Goal: Task Accomplishment & Management: Complete application form

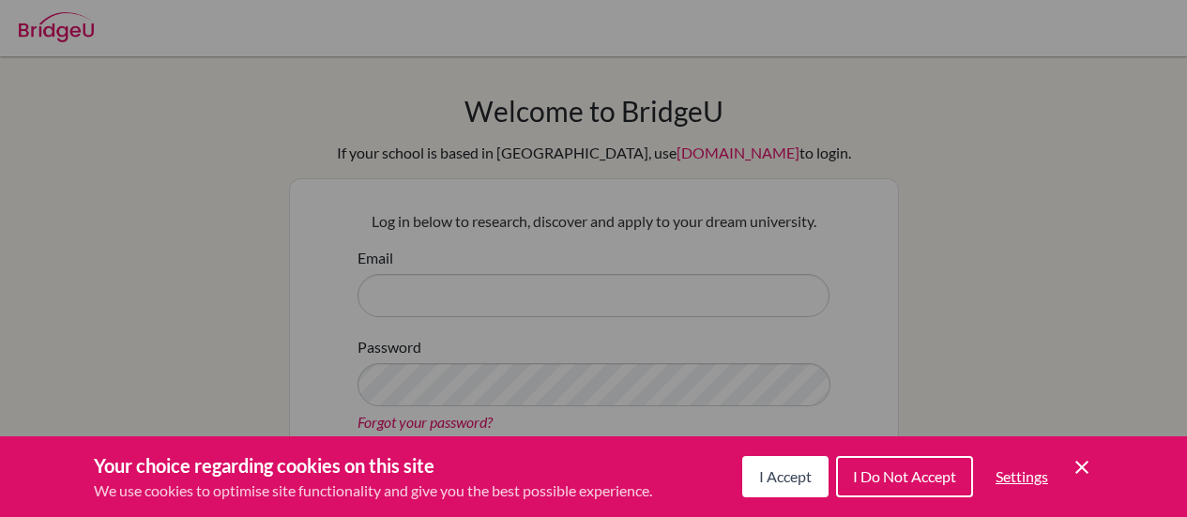
scroll to position [309, 0]
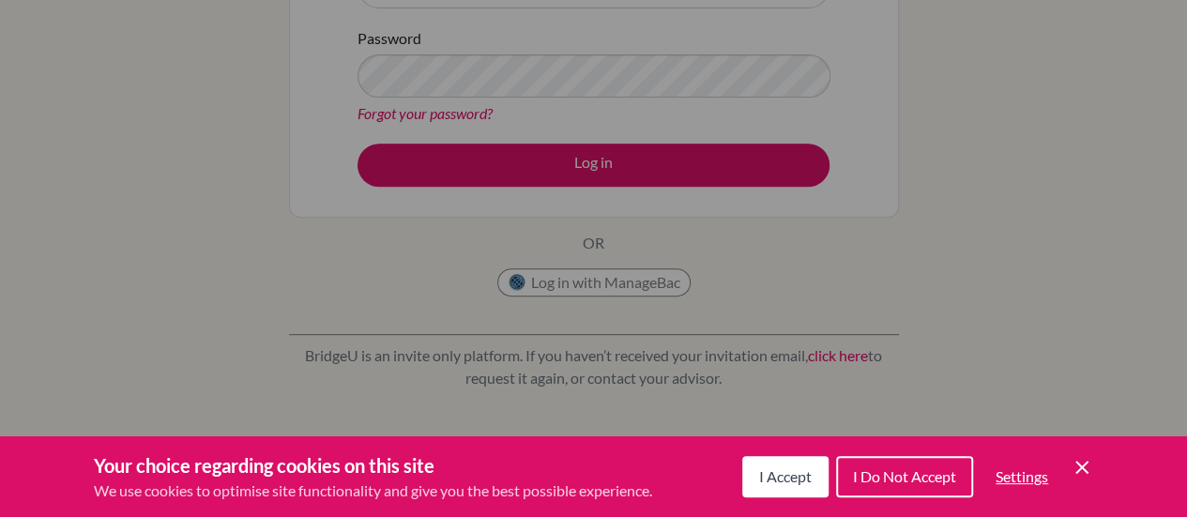
click at [797, 474] on span "I Accept" at bounding box center [785, 476] width 53 height 18
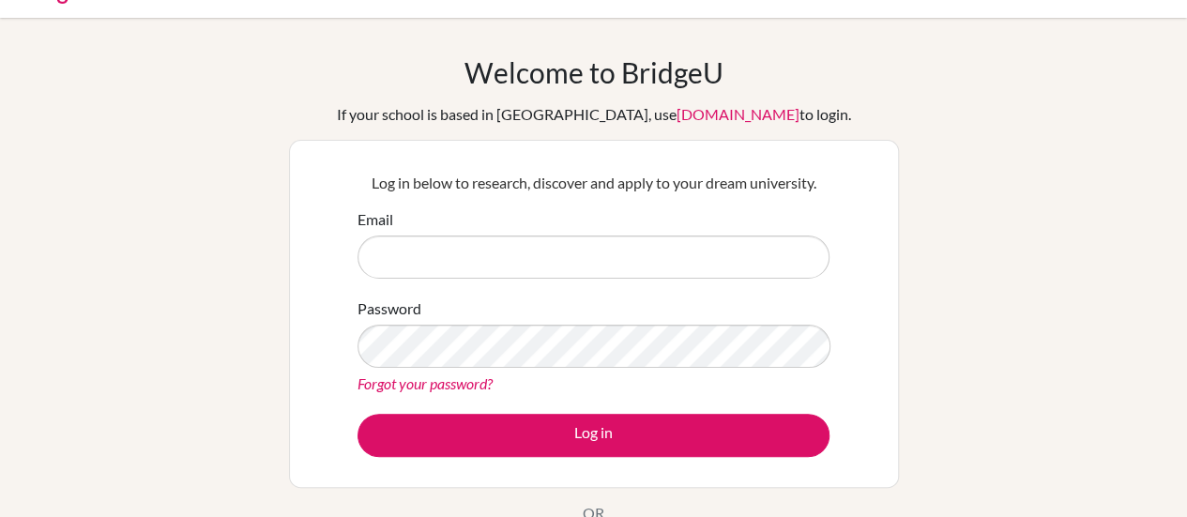
scroll to position [25, 0]
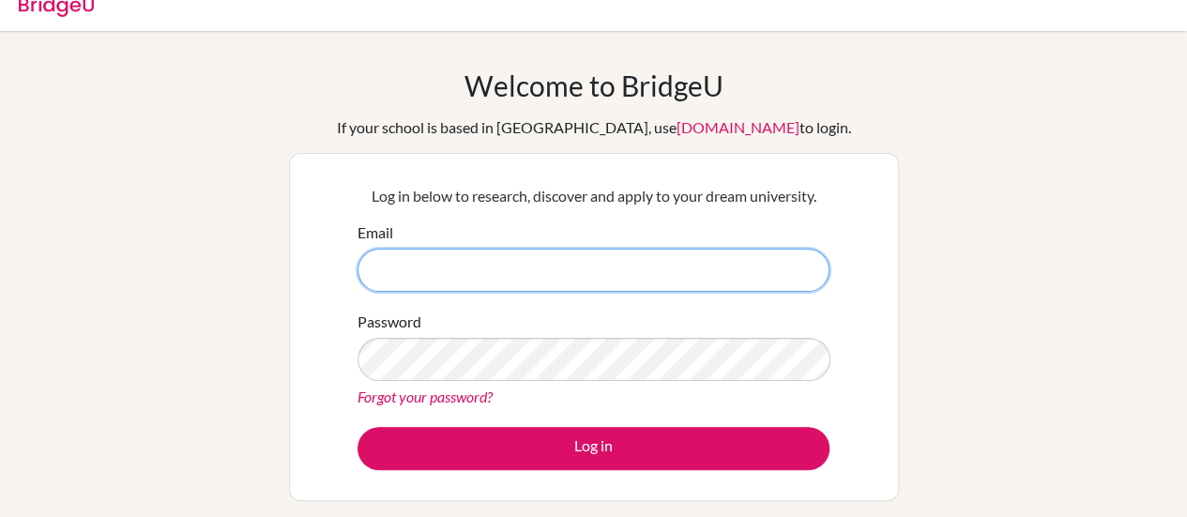
click at [530, 274] on input "Email" at bounding box center [594, 270] width 472 height 43
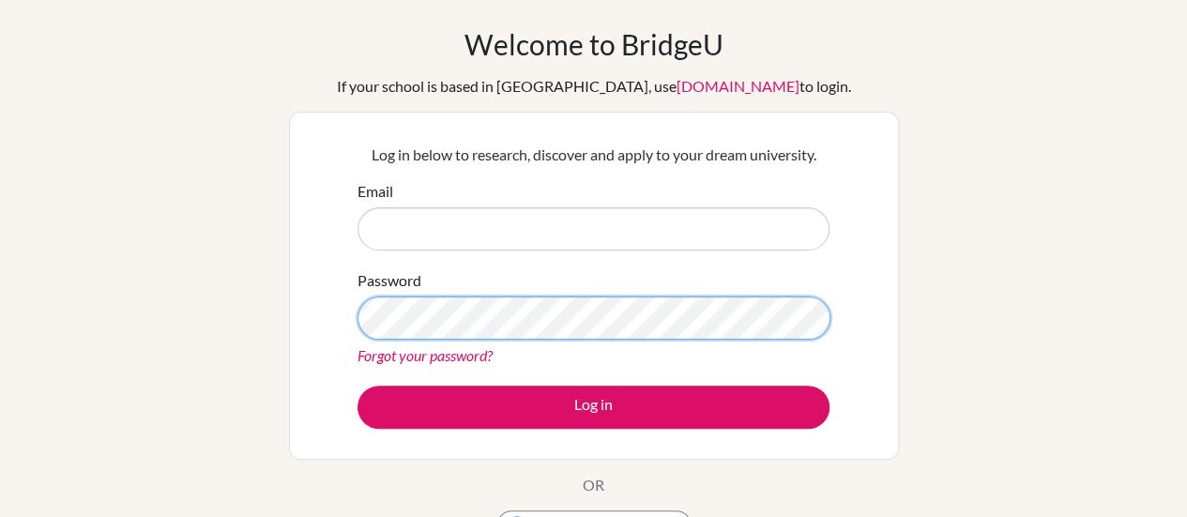
scroll to position [0, 0]
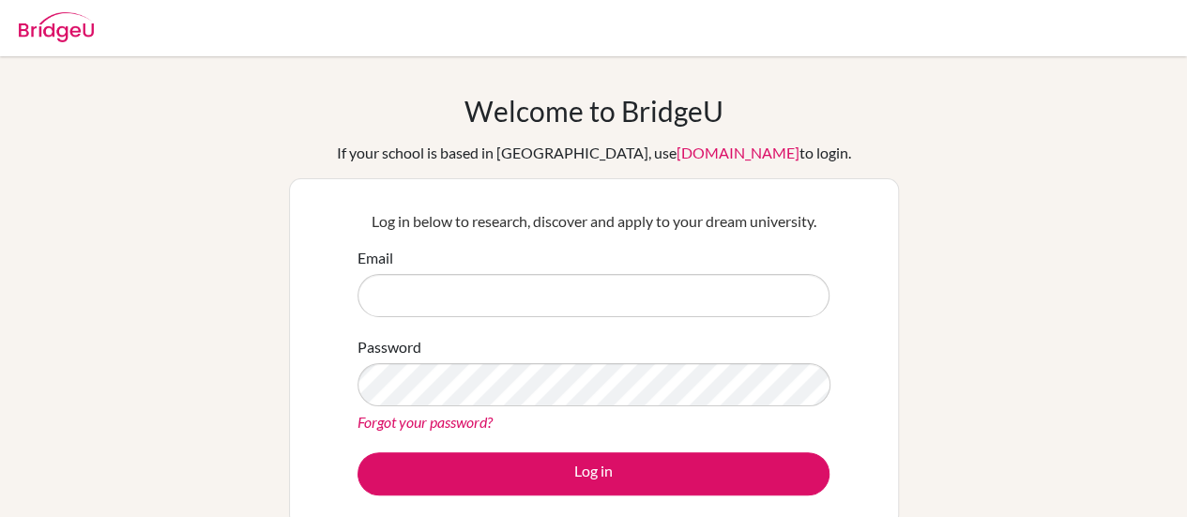
click at [633, 271] on div "Email" at bounding box center [594, 282] width 472 height 70
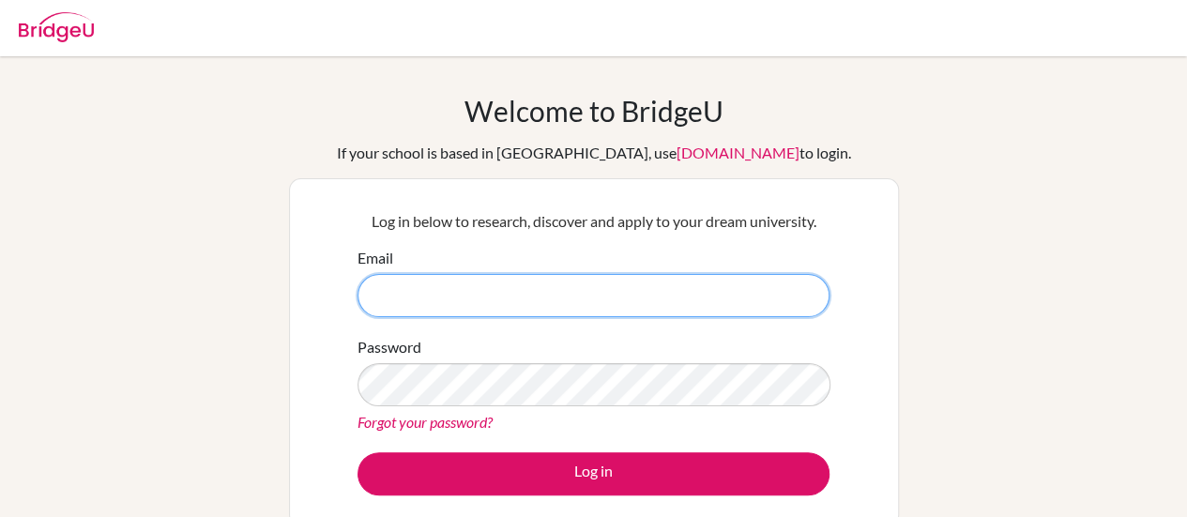
click at [597, 301] on input "Email" at bounding box center [594, 295] width 472 height 43
click at [490, 294] on input "Email" at bounding box center [594, 295] width 472 height 43
type input "K"
type input "kshomikakumar@sna.piagetacademy.org"
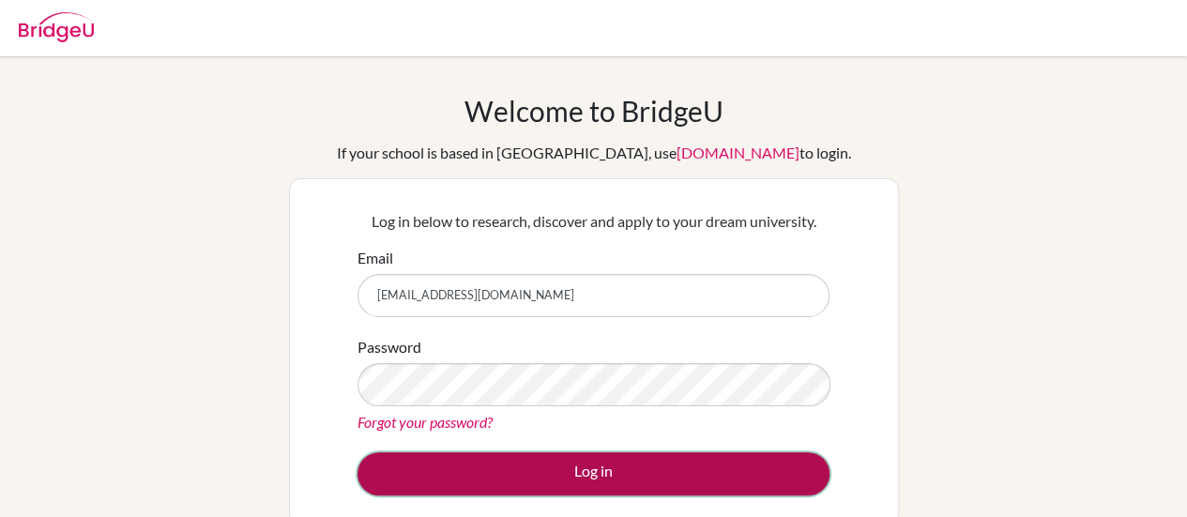
click at [587, 462] on button "Log in" at bounding box center [594, 473] width 472 height 43
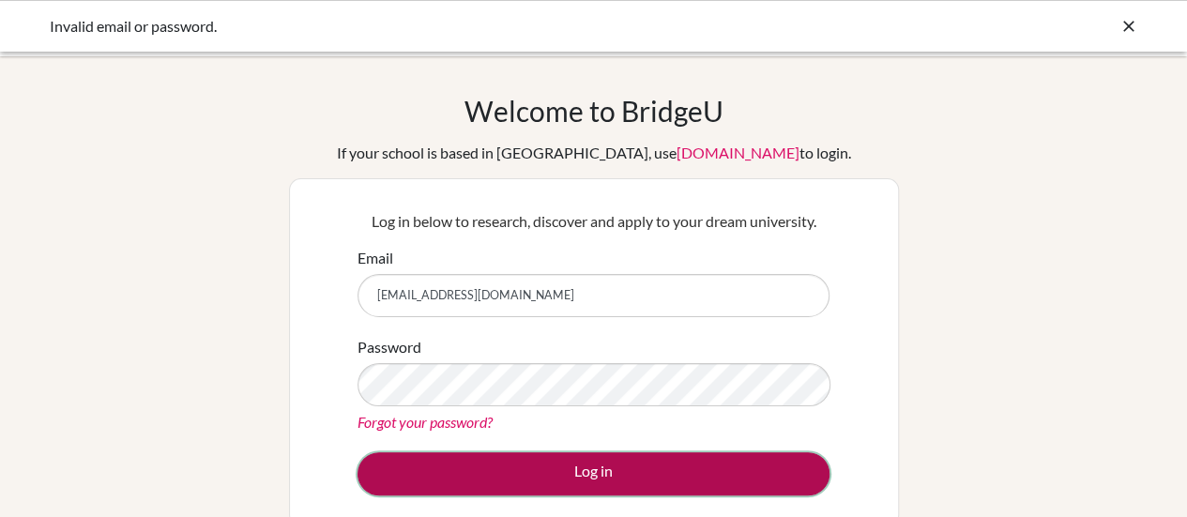
click at [655, 465] on button "Log in" at bounding box center [594, 473] width 472 height 43
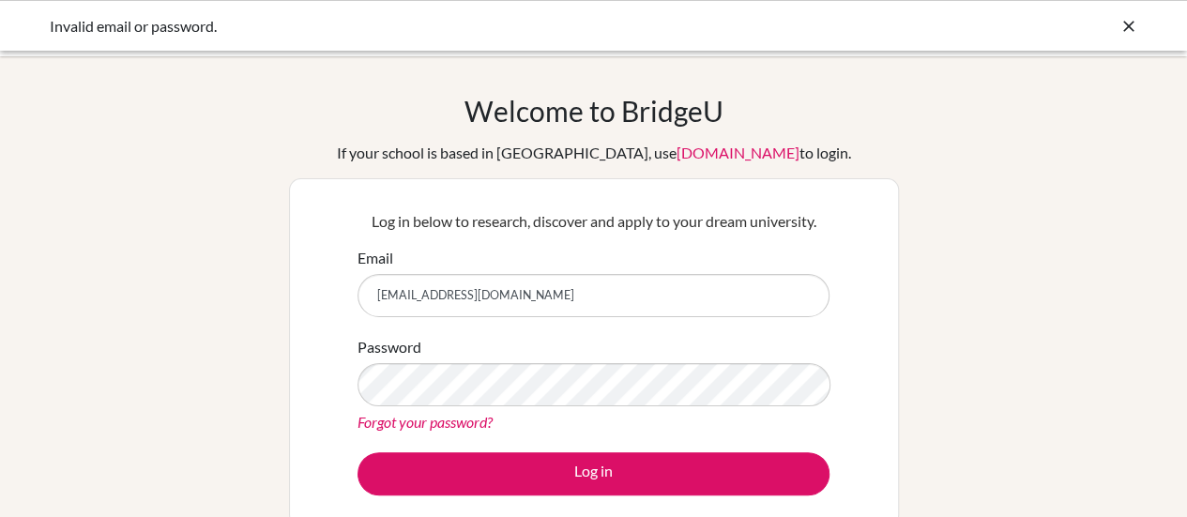
scroll to position [139, 0]
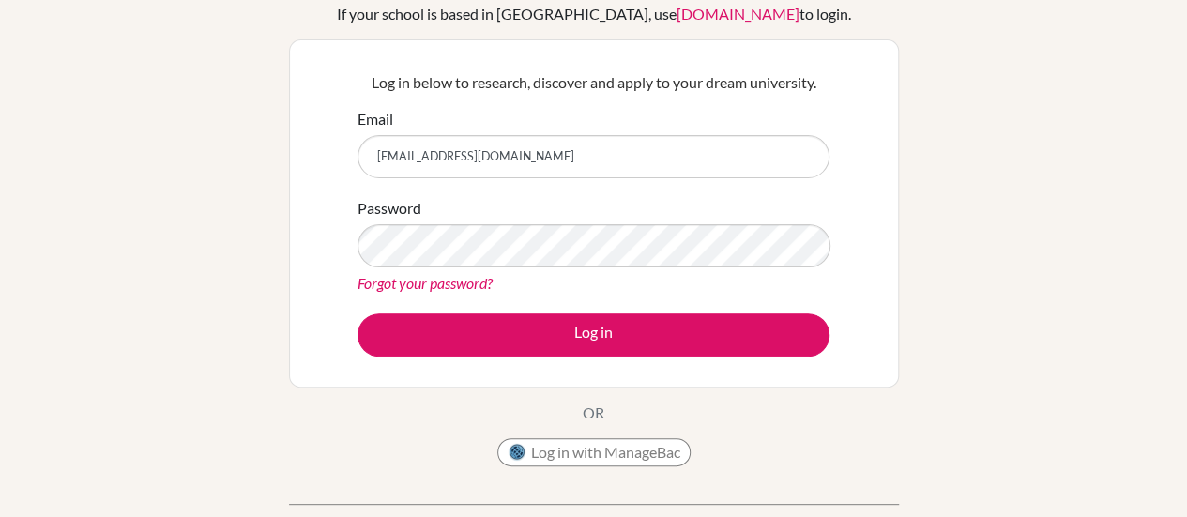
click at [394, 281] on link "Forgot your password?" at bounding box center [425, 283] width 135 height 18
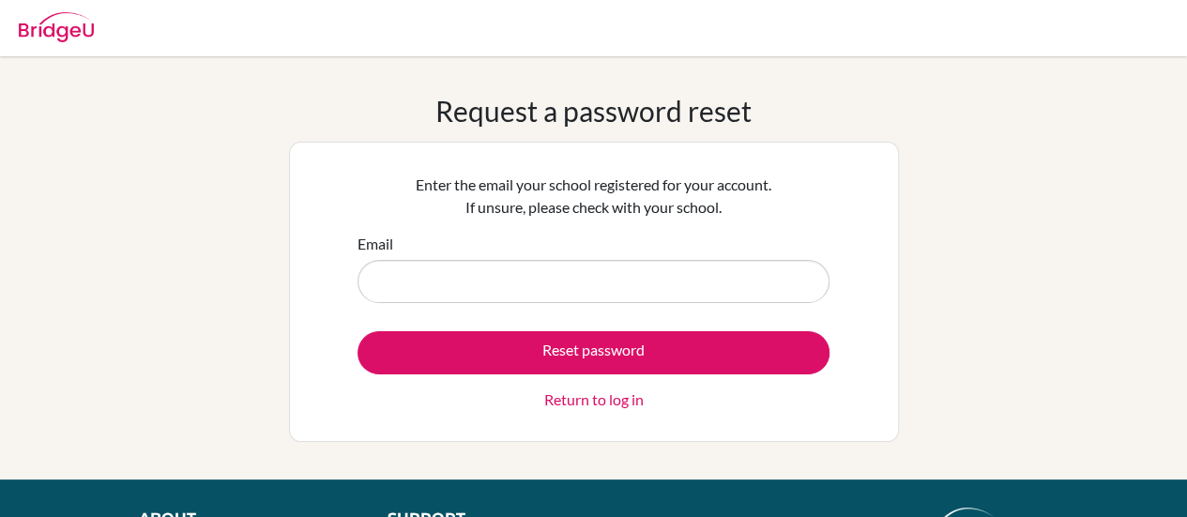
click at [497, 280] on input "Email" at bounding box center [594, 281] width 472 height 43
type input "[EMAIL_ADDRESS][DOMAIN_NAME]"
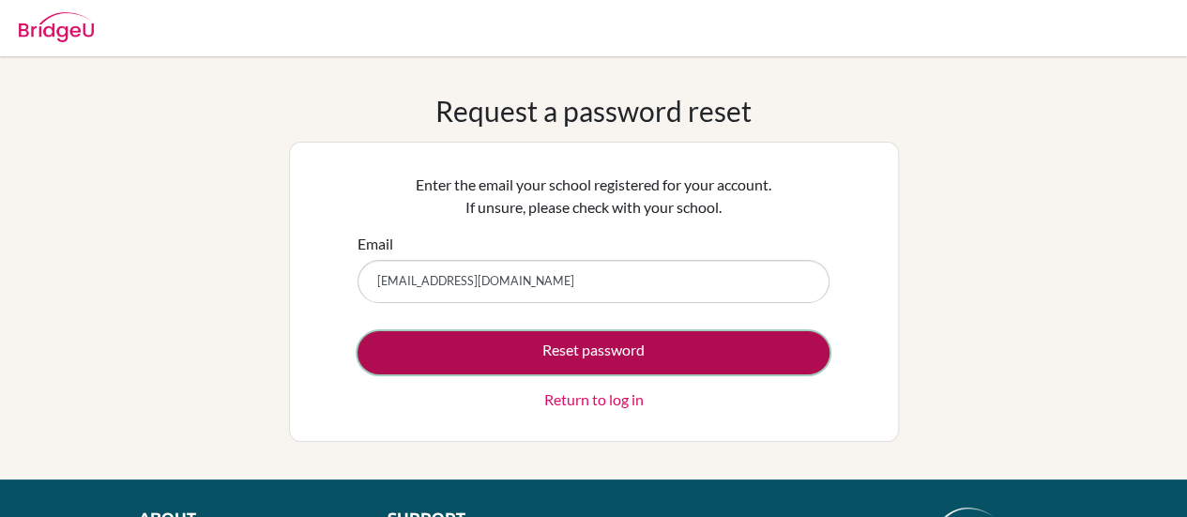
click at [642, 348] on button "Reset password" at bounding box center [594, 352] width 472 height 43
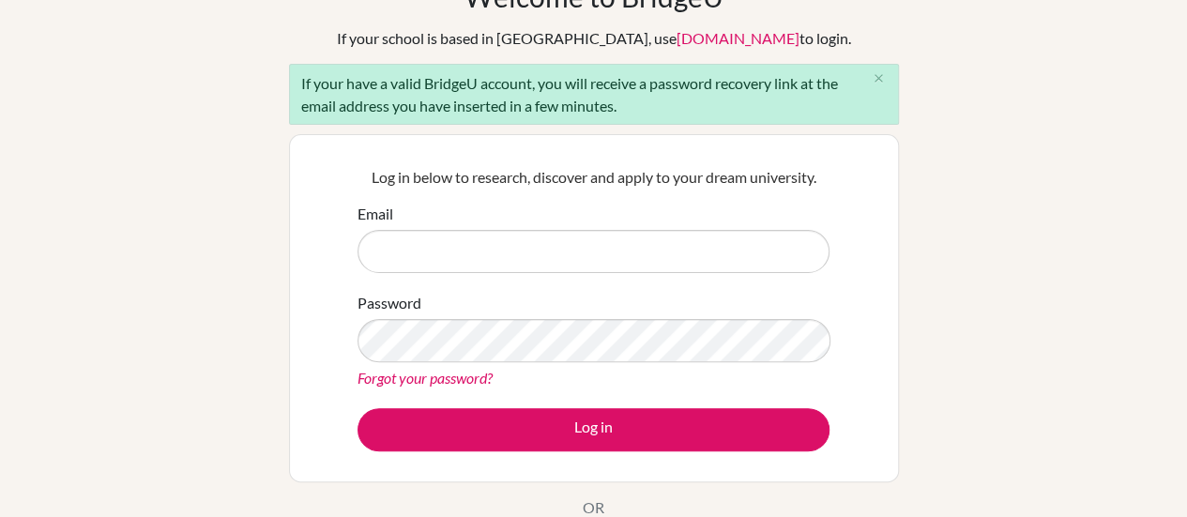
scroll to position [116, 0]
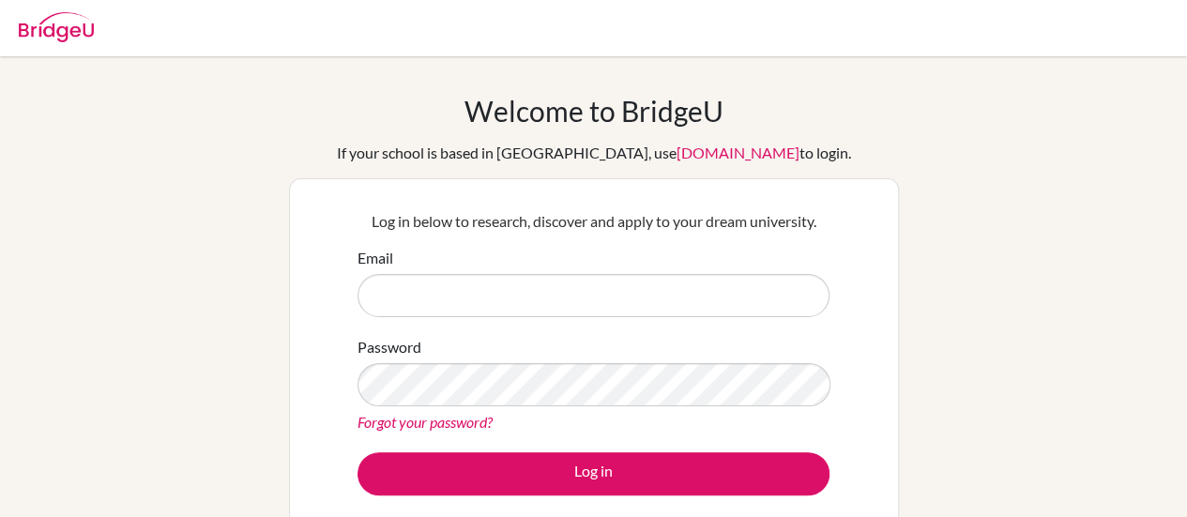
click at [478, 289] on input "Email" at bounding box center [594, 295] width 472 height 43
type input "kshomikakumar@sna.piagetacademy.org"
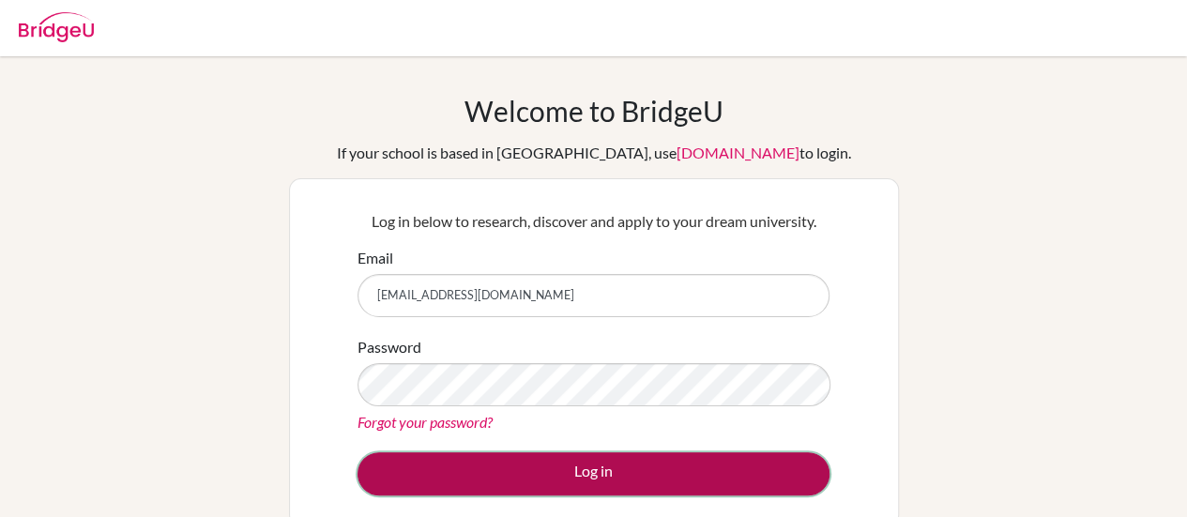
click at [540, 474] on button "Log in" at bounding box center [594, 473] width 472 height 43
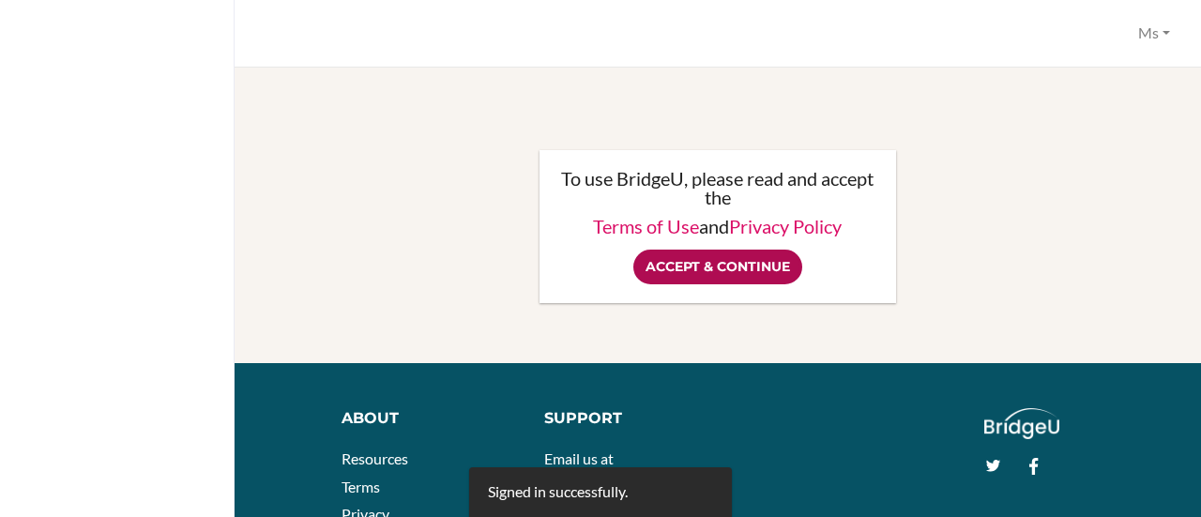
click at [726, 264] on input "Accept & Continue" at bounding box center [718, 267] width 169 height 35
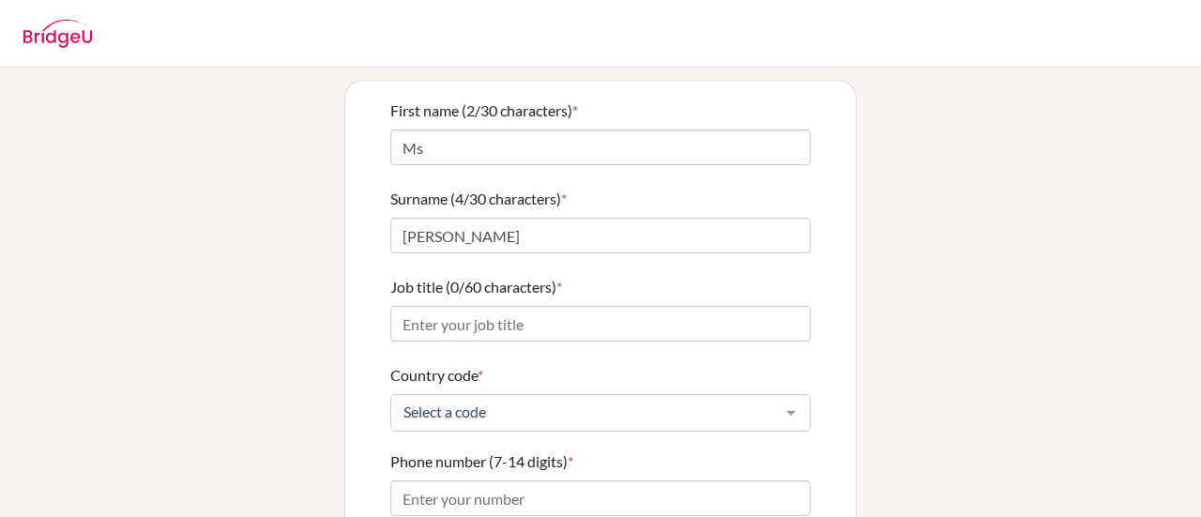
scroll to position [132, 0]
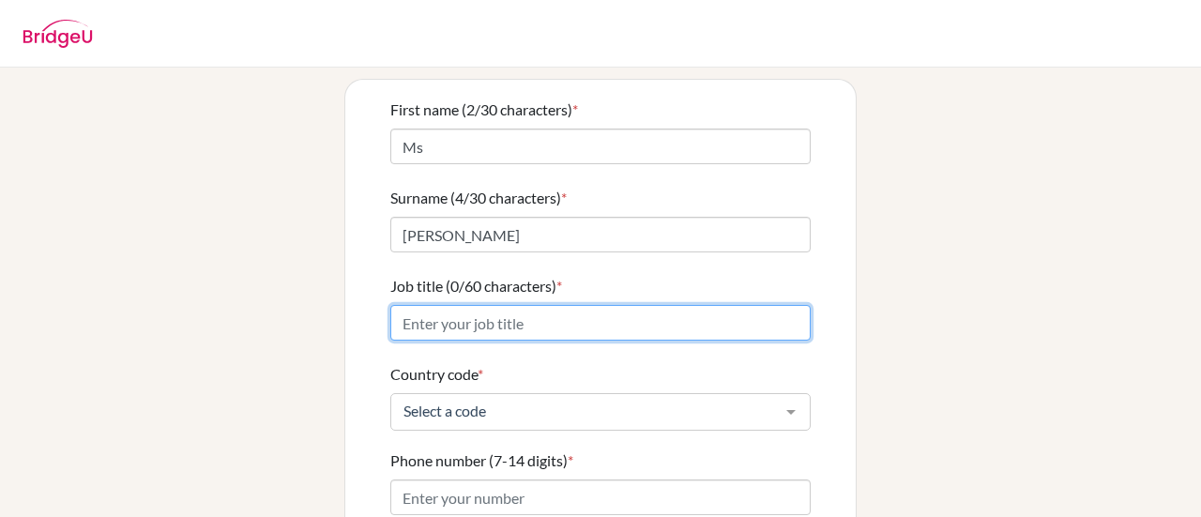
click at [478, 305] on input "Job title (0/60 characters) *" at bounding box center [600, 323] width 421 height 36
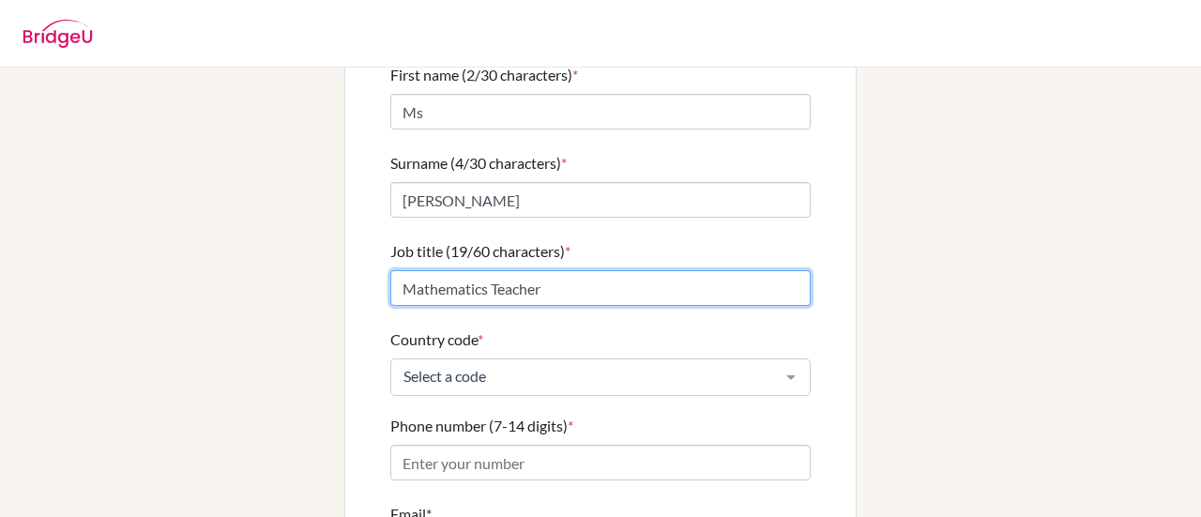
scroll to position [168, 0]
type input "Mathematics Teacher"
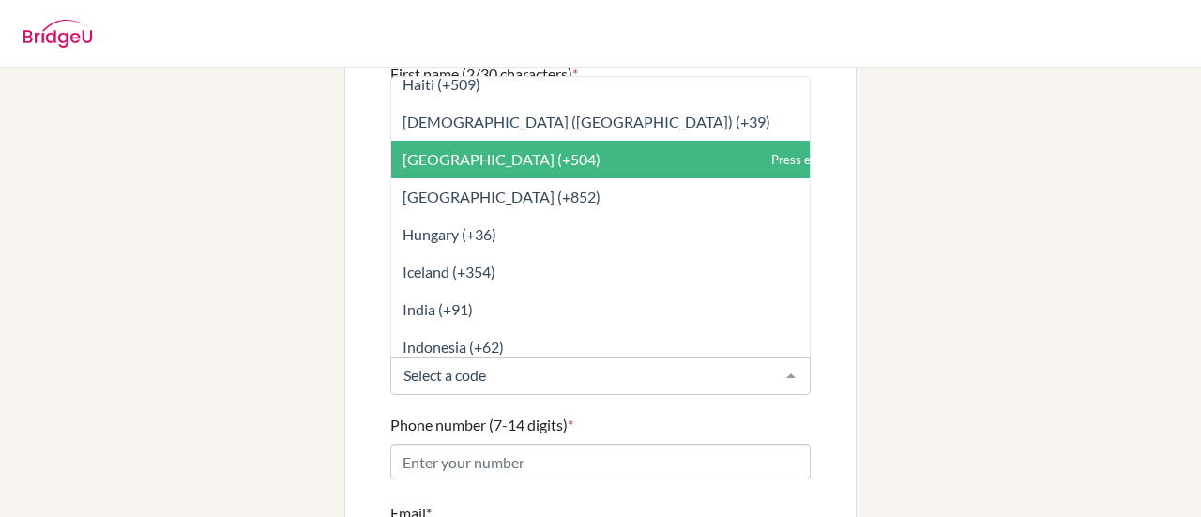
scroll to position [3495, 0]
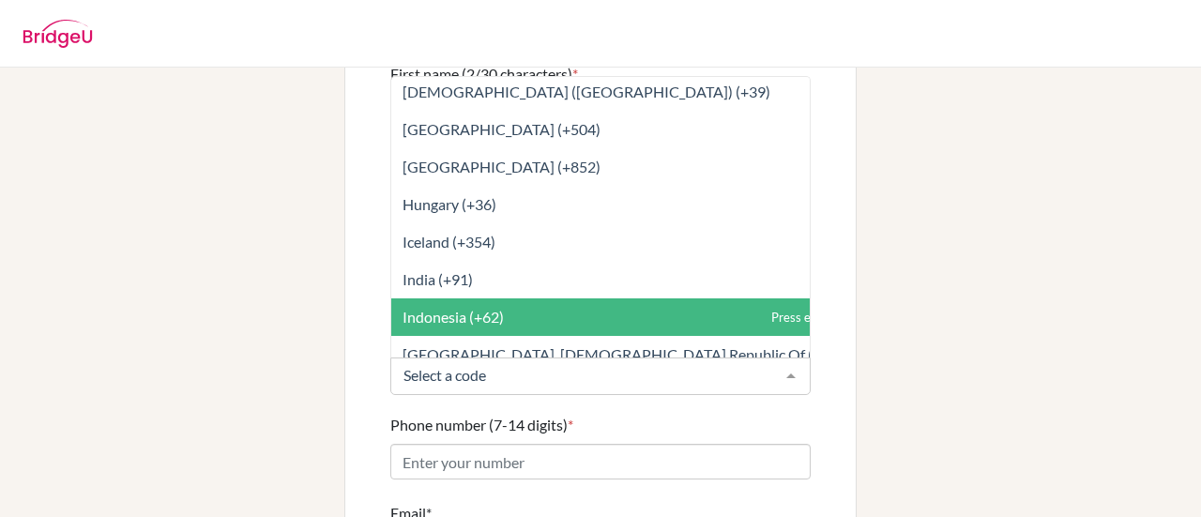
click at [513, 298] on span "Indonesia (+62)" at bounding box center [642, 317] width 502 height 38
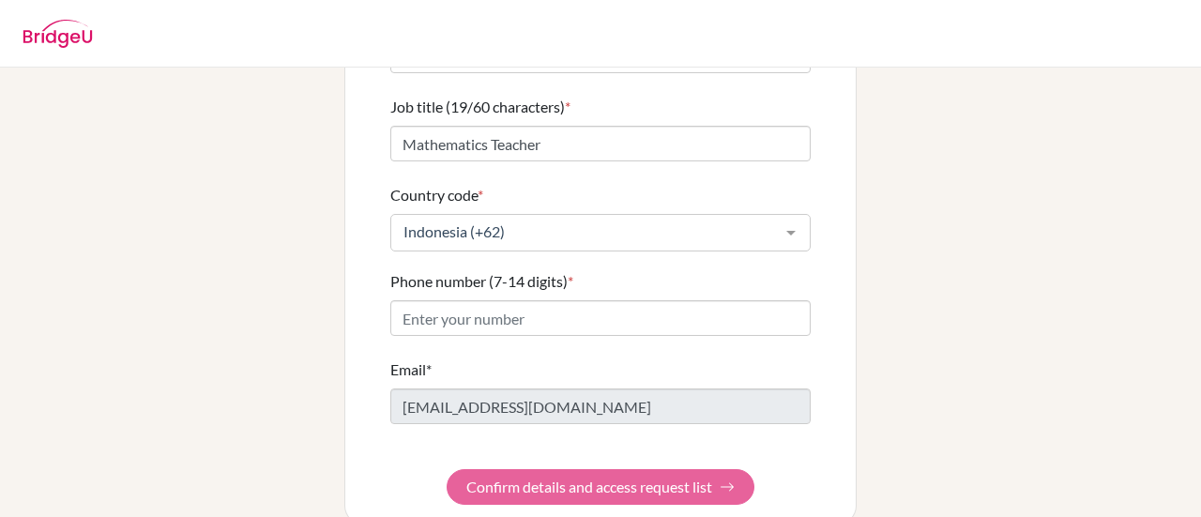
scroll to position [320, 0]
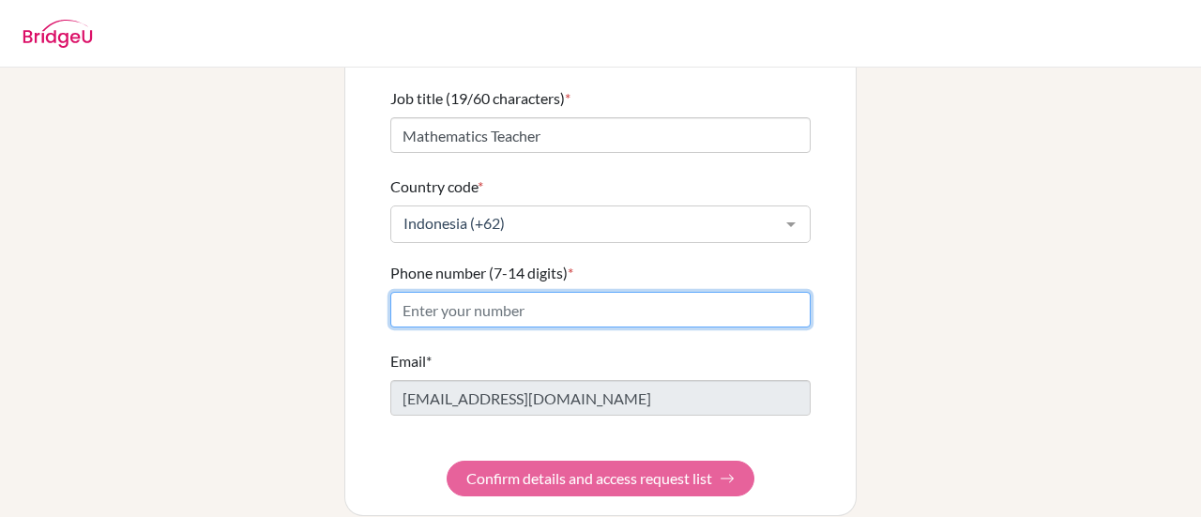
click at [477, 292] on input "Phone number (7-14 digits) *" at bounding box center [600, 310] width 421 height 36
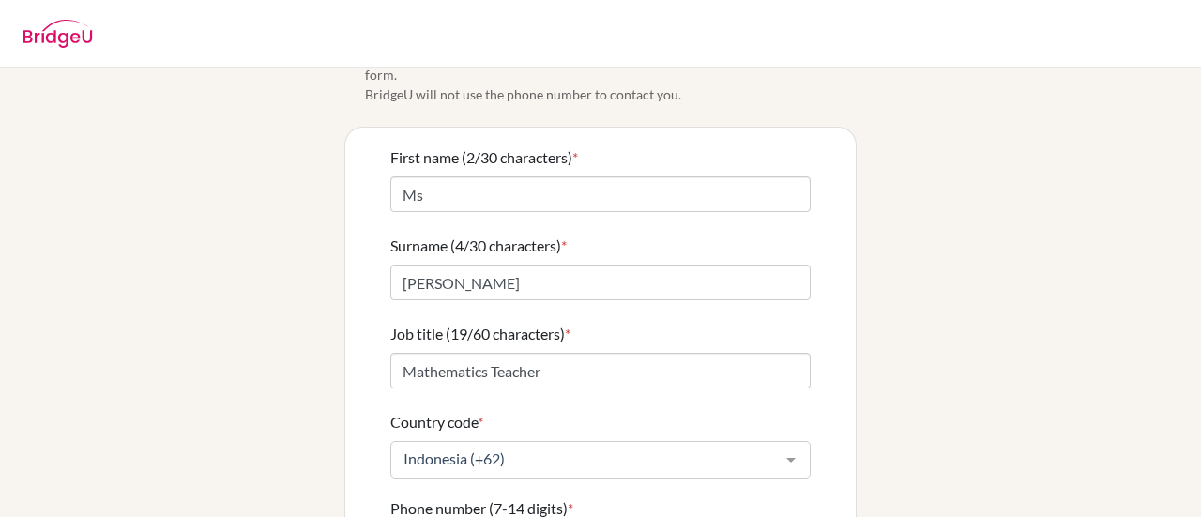
scroll to position [59, 0]
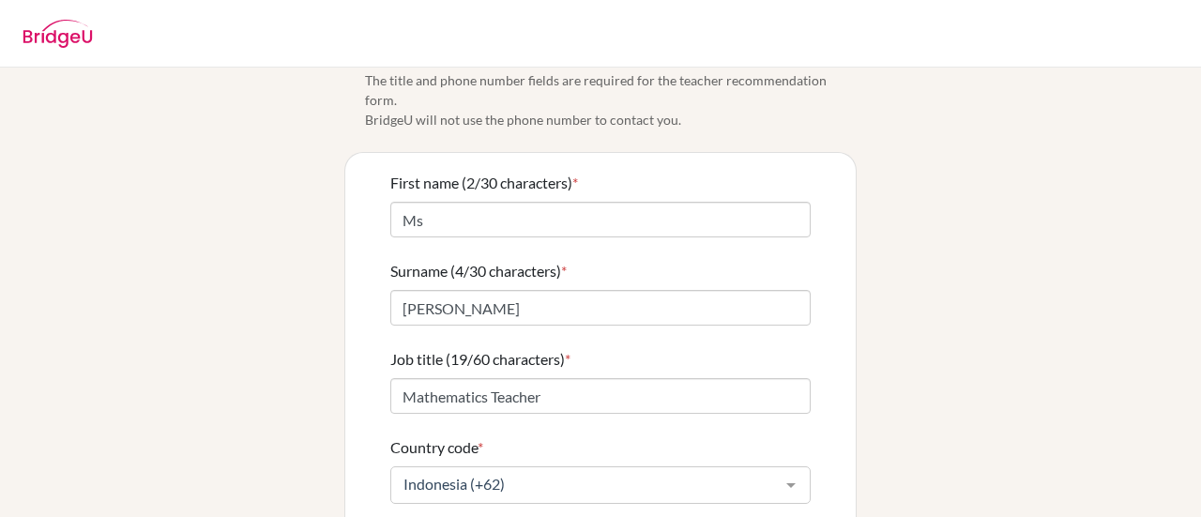
type input "81324681907"
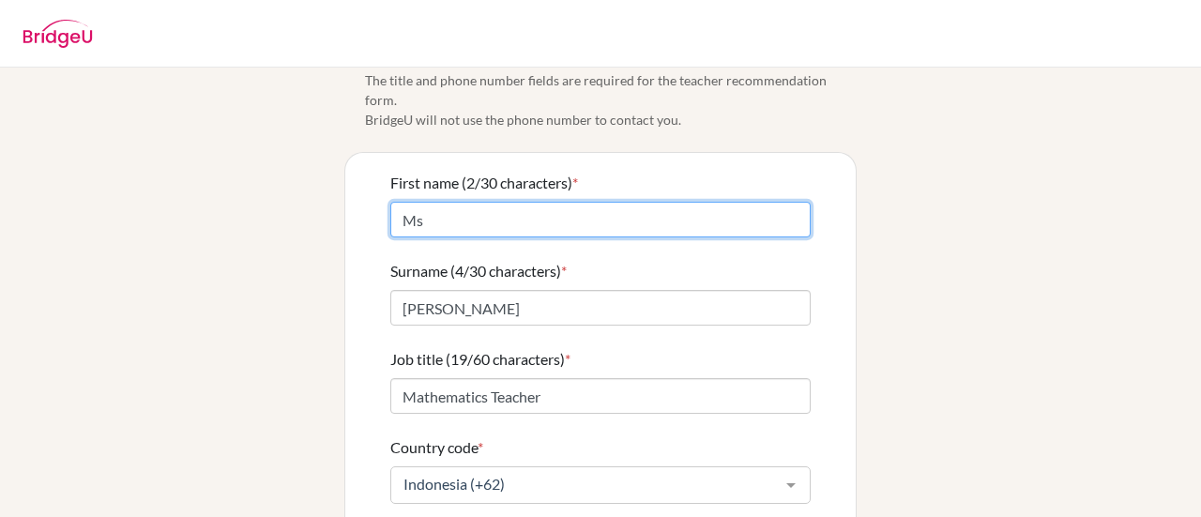
click at [441, 206] on input "Ms" at bounding box center [600, 220] width 421 height 36
type input "M"
type input "[PERSON_NAME]"
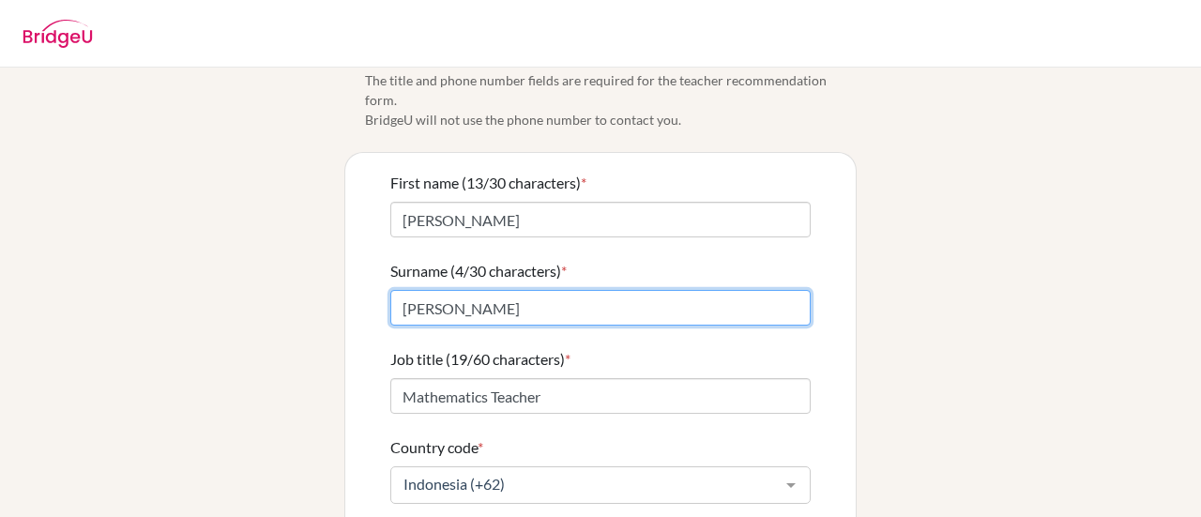
click at [472, 301] on input "Elna" at bounding box center [600, 308] width 421 height 36
type input "E"
type input "Kumar"
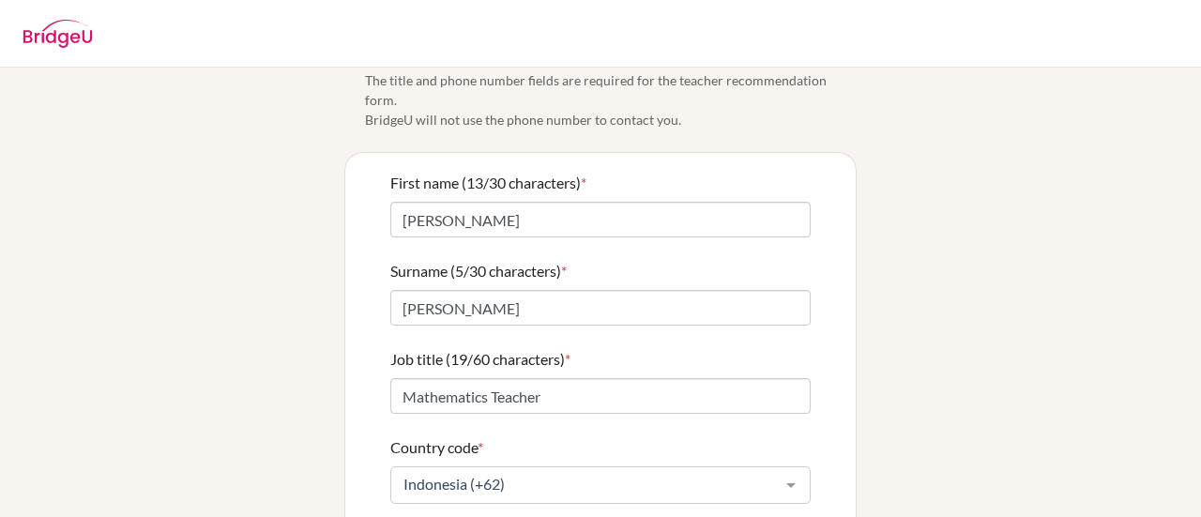
click at [293, 259] on div "Info Please confirm your profile details first so that you won’t need to input …" at bounding box center [601, 404] width 1070 height 746
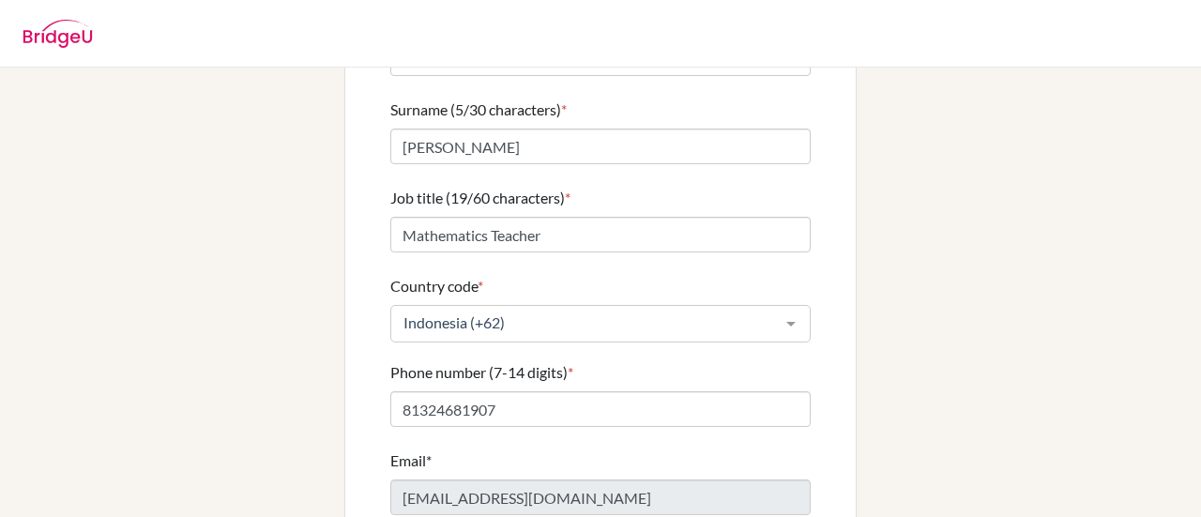
scroll to position [230, 0]
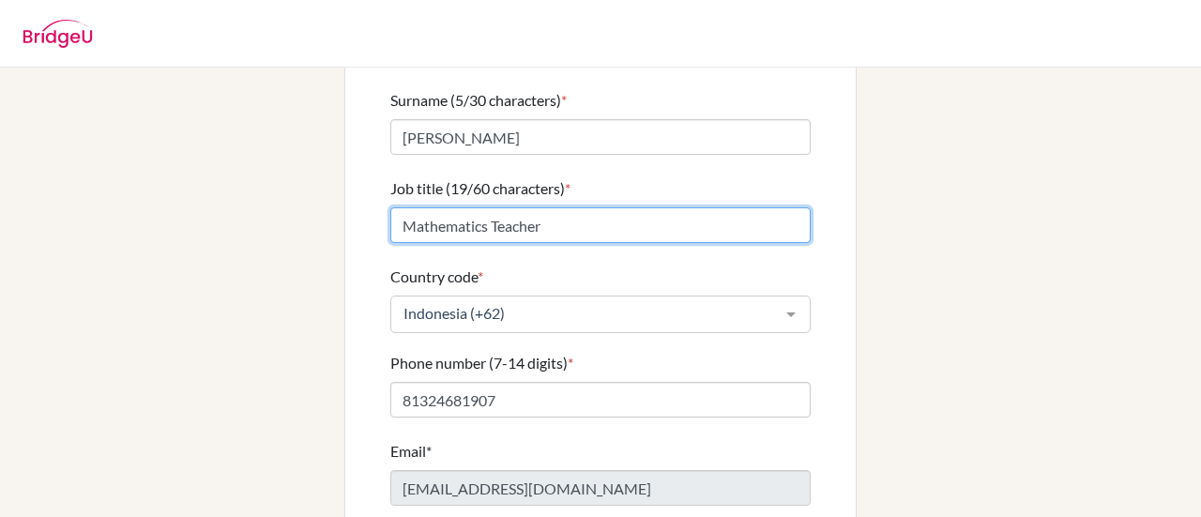
click at [392, 207] on input "Mathematics Teacher" at bounding box center [600, 225] width 421 height 36
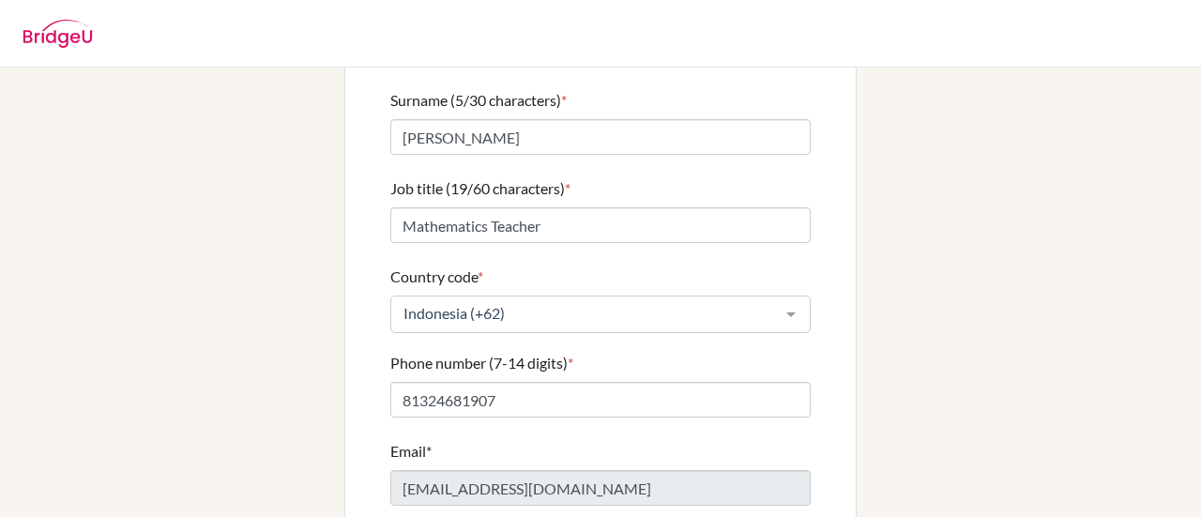
click at [295, 238] on div "Info Please confirm your profile details first so that you won’t need to input …" at bounding box center [601, 233] width 1070 height 746
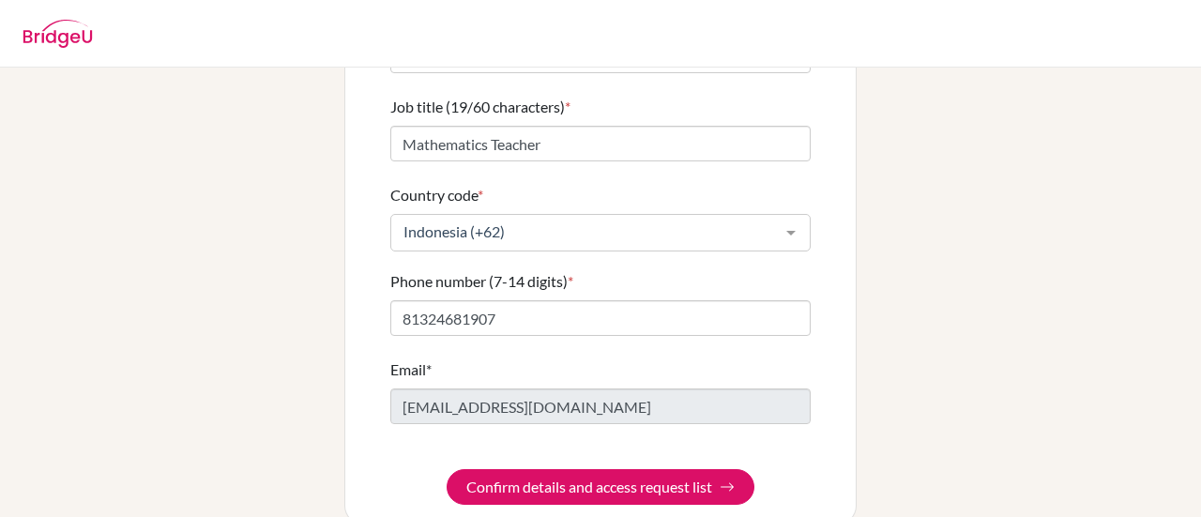
scroll to position [320, 0]
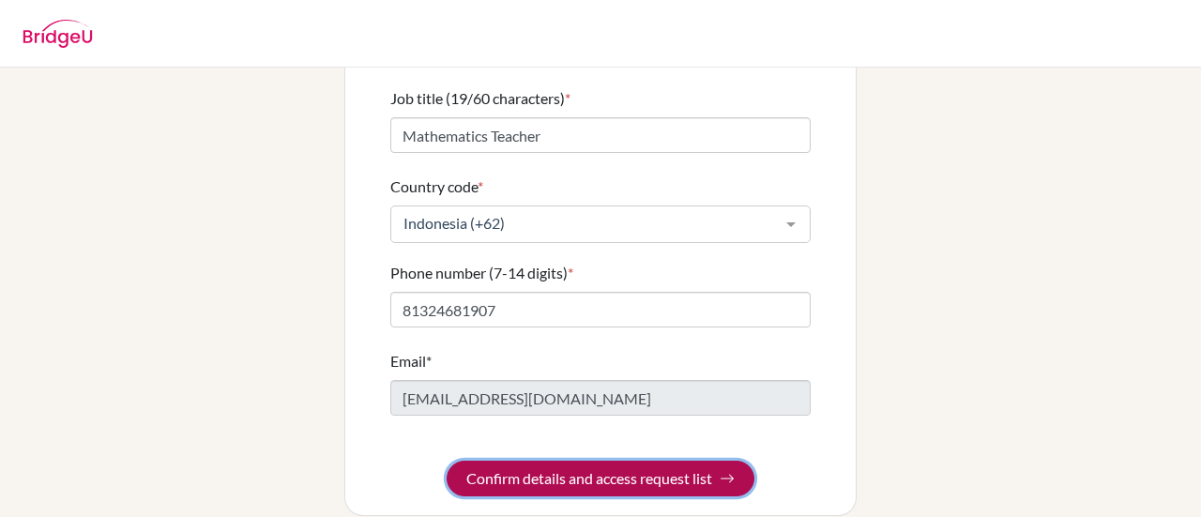
click at [625, 463] on button "Confirm details and access request list" at bounding box center [601, 479] width 308 height 36
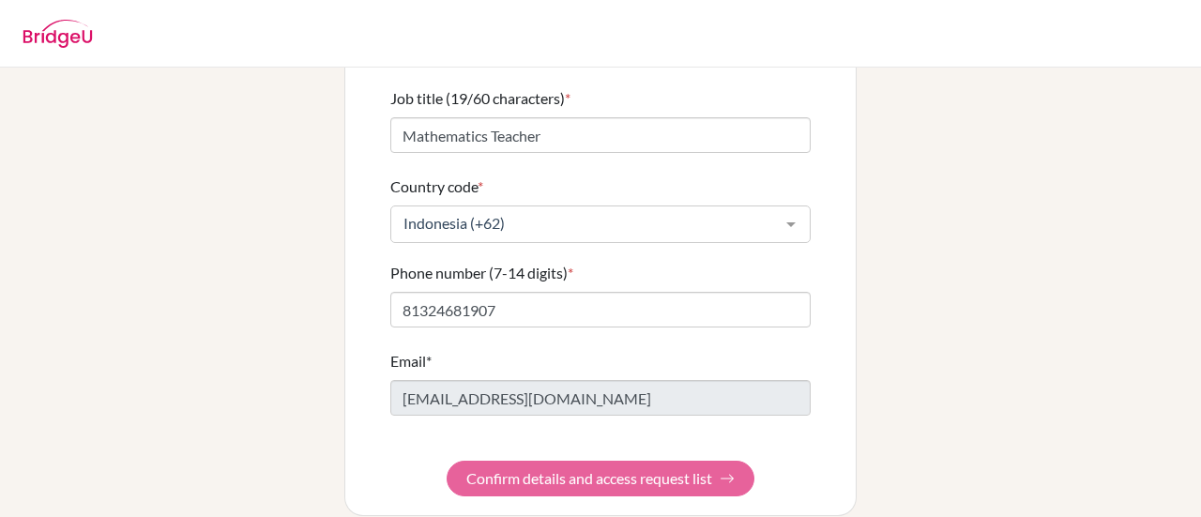
scroll to position [0, 0]
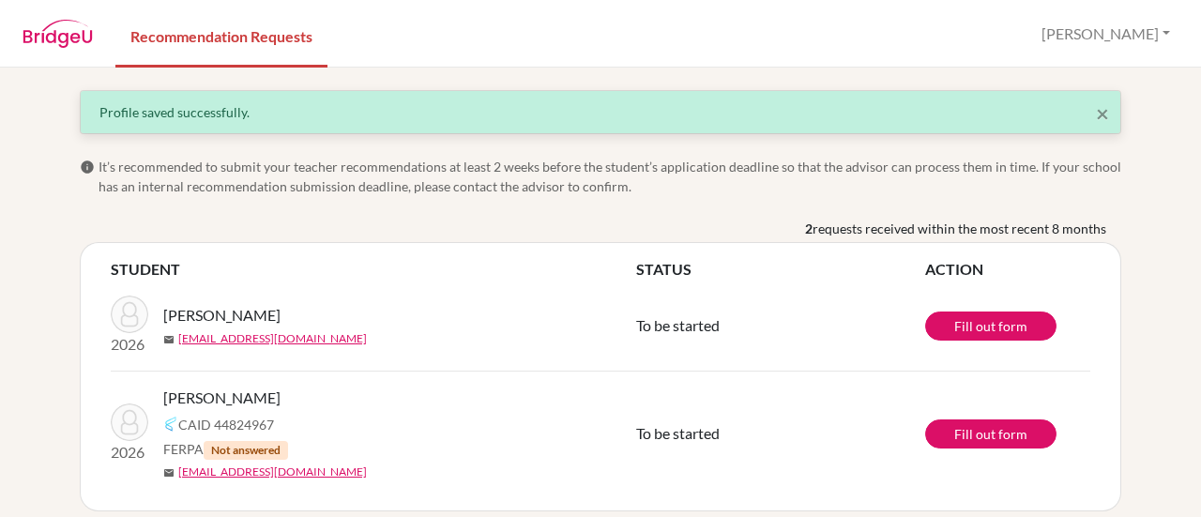
scroll to position [14, 0]
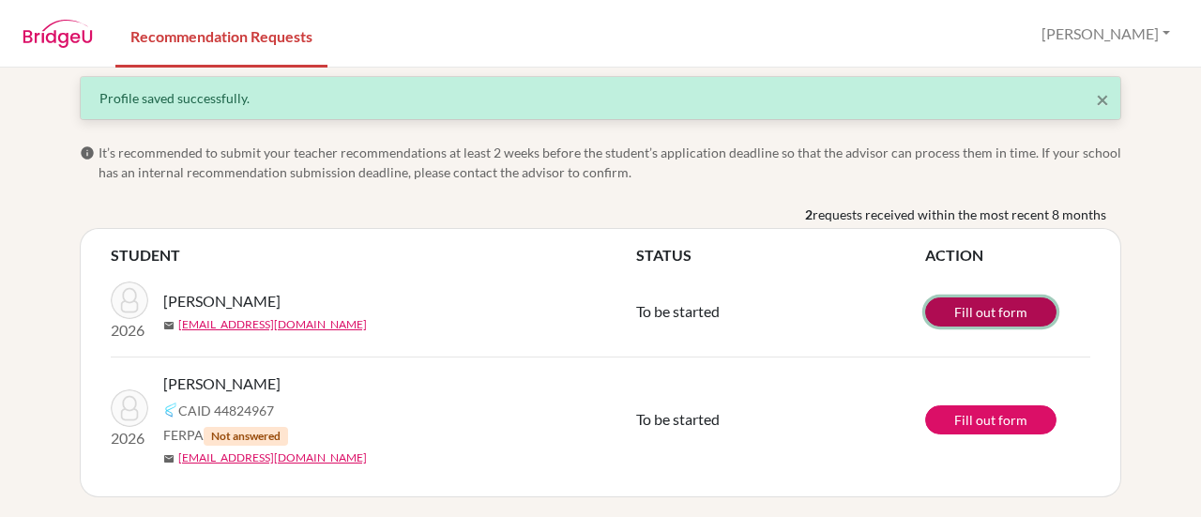
click at [997, 303] on link "Fill out form" at bounding box center [990, 312] width 131 height 29
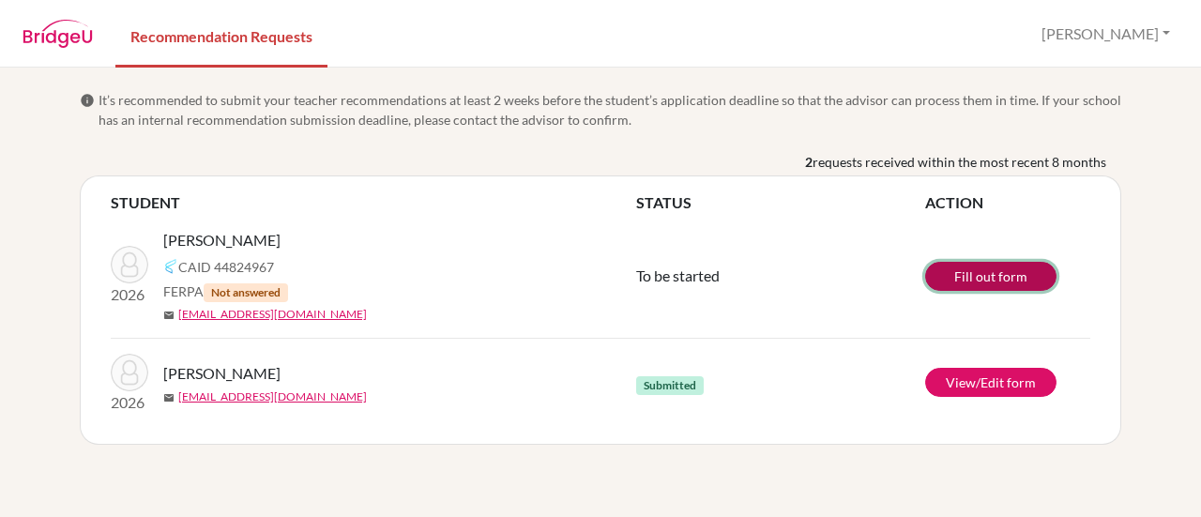
click at [991, 277] on link "Fill out form" at bounding box center [990, 276] width 131 height 29
